Goal: Find contact information: Find contact information

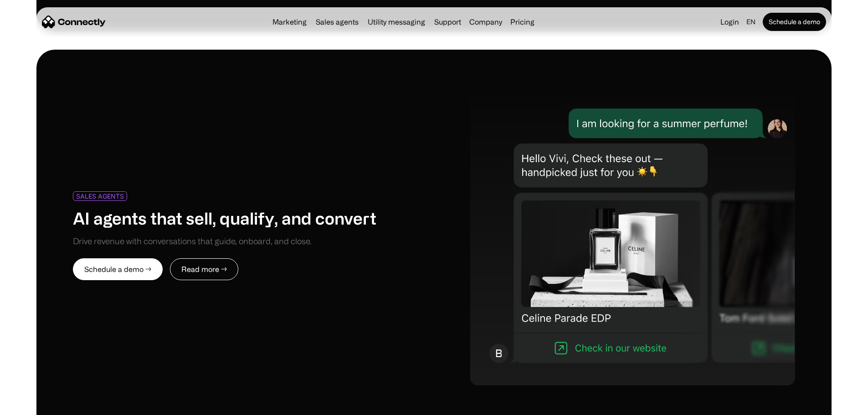
scroll to position [5238, 0]
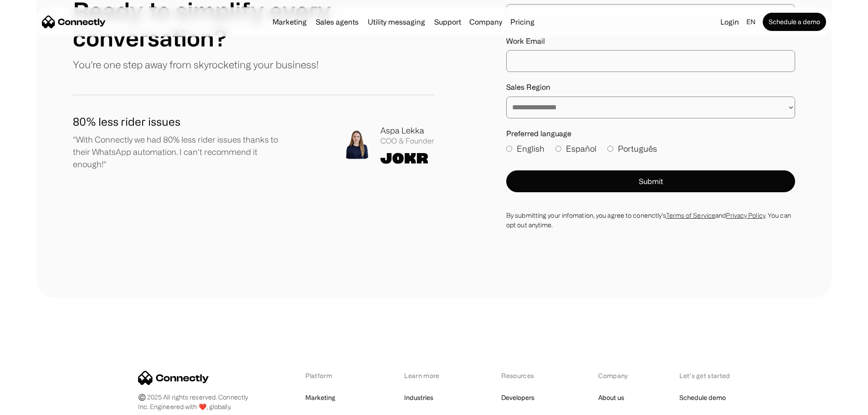
click at [616, 391] on div "About us Careers Contact us" at bounding box center [614, 417] width 32 height 53
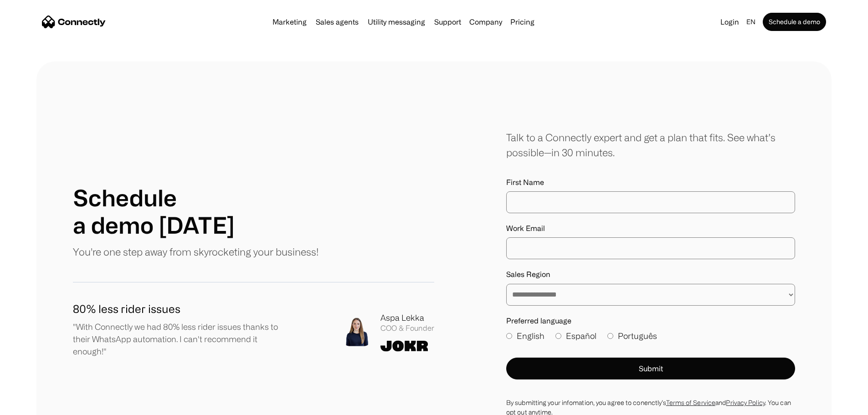
scroll to position [273, 0]
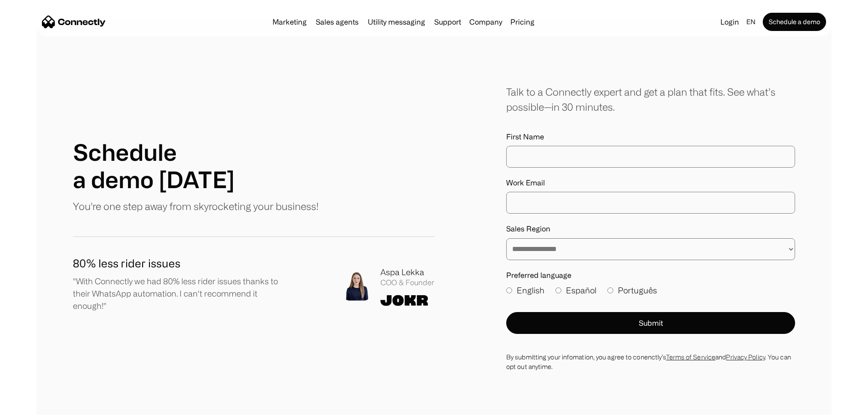
click at [548, 260] on select "**********" at bounding box center [650, 249] width 289 height 22
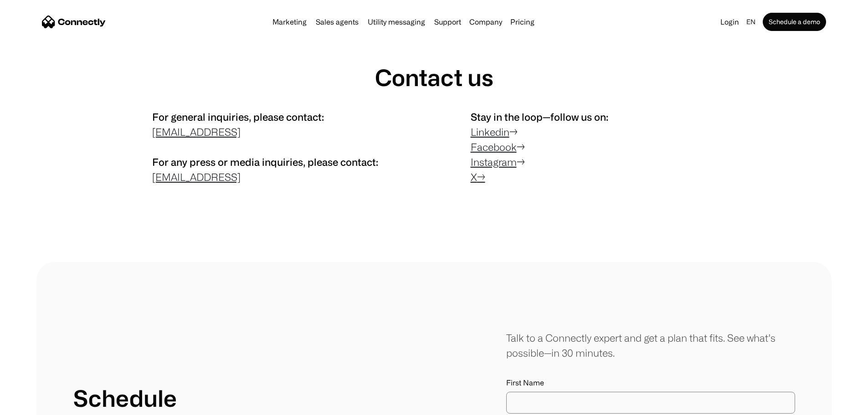
scroll to position [5, 0]
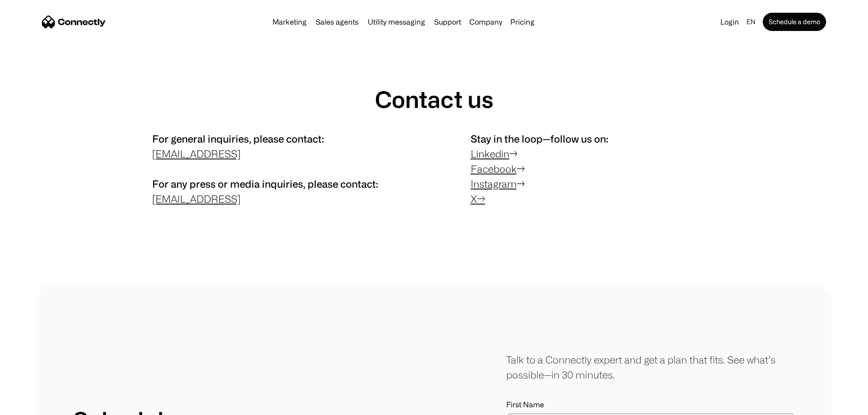
drag, startPoint x: 280, startPoint y: 168, endPoint x: 157, endPoint y: 171, distance: 123.1
click at [157, 171] on div "For general inquiries, please contact: contact@connectly.ai For any press or me…" at bounding box center [434, 171] width 722 height 80
copy link "contact@connectly.ai"
